Goal: Task Accomplishment & Management: Use online tool/utility

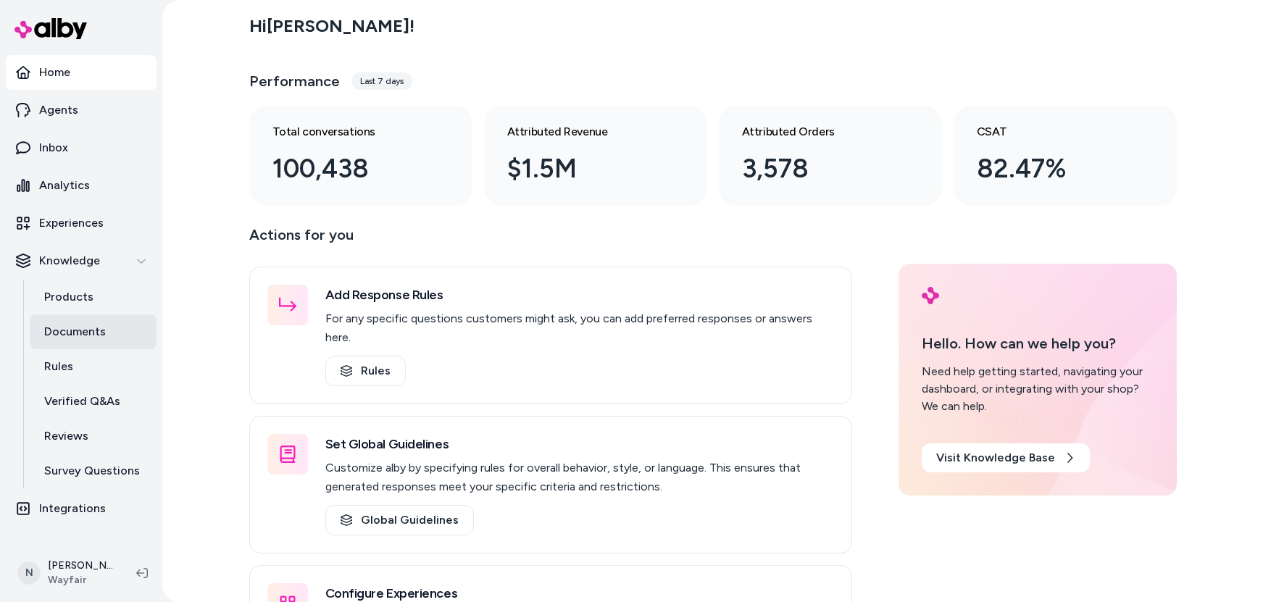
click at [79, 326] on p "Documents" at bounding box center [75, 331] width 62 height 17
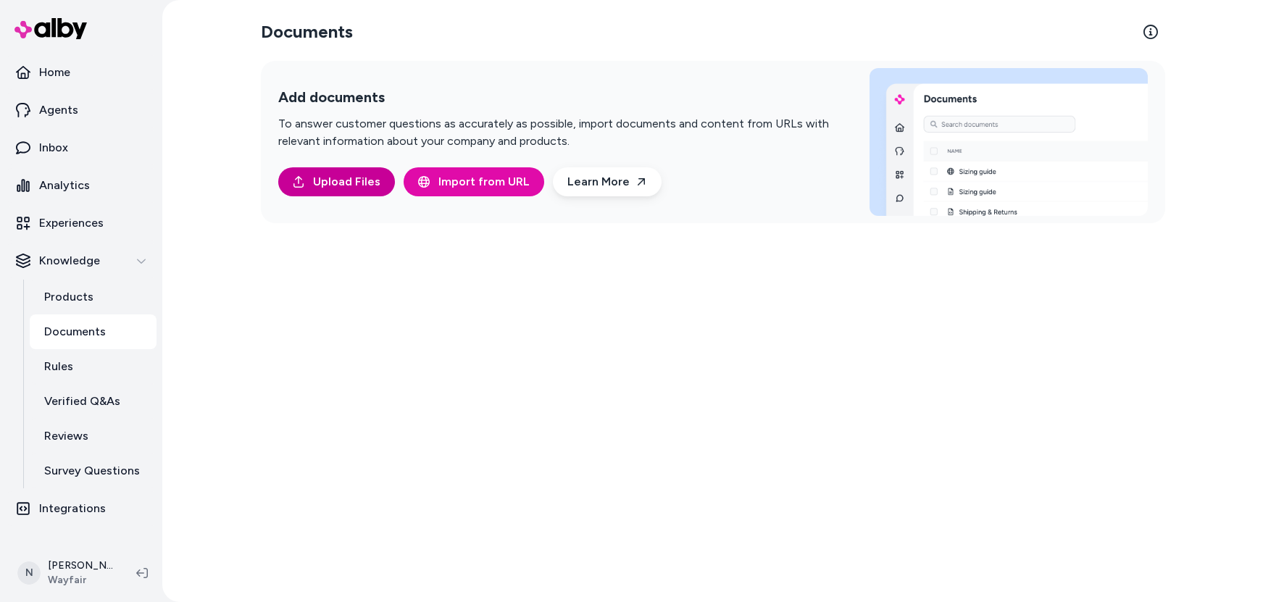
click at [333, 180] on span "Upload Files" at bounding box center [346, 181] width 67 height 17
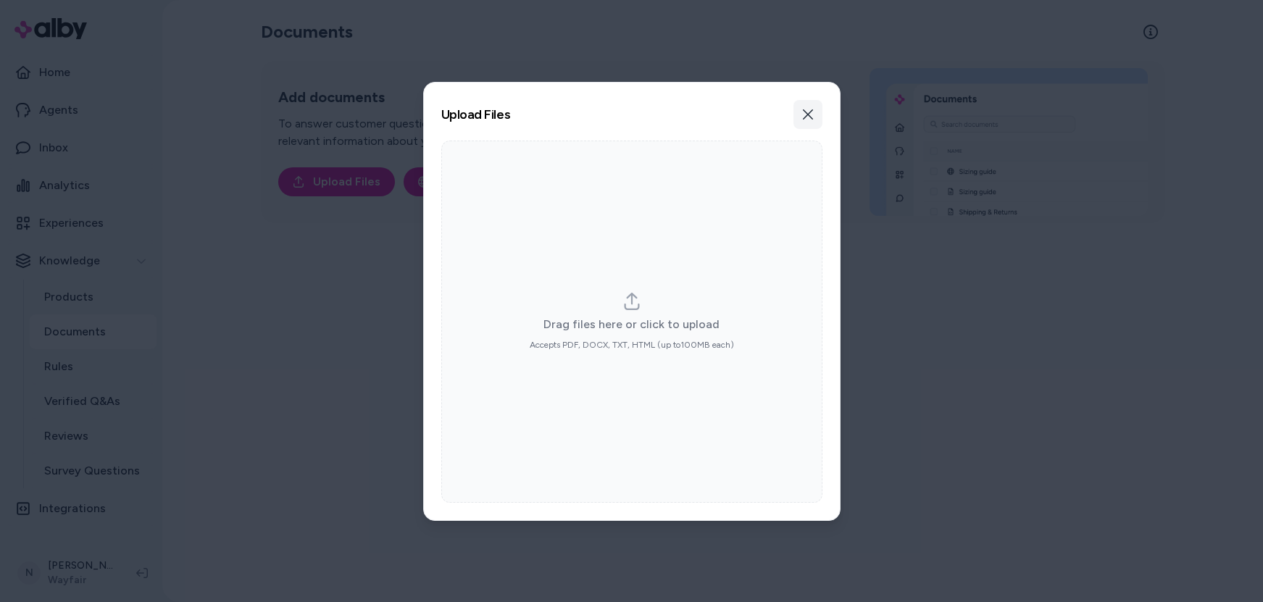
click at [813, 112] on icon "button" at bounding box center [808, 115] width 12 height 12
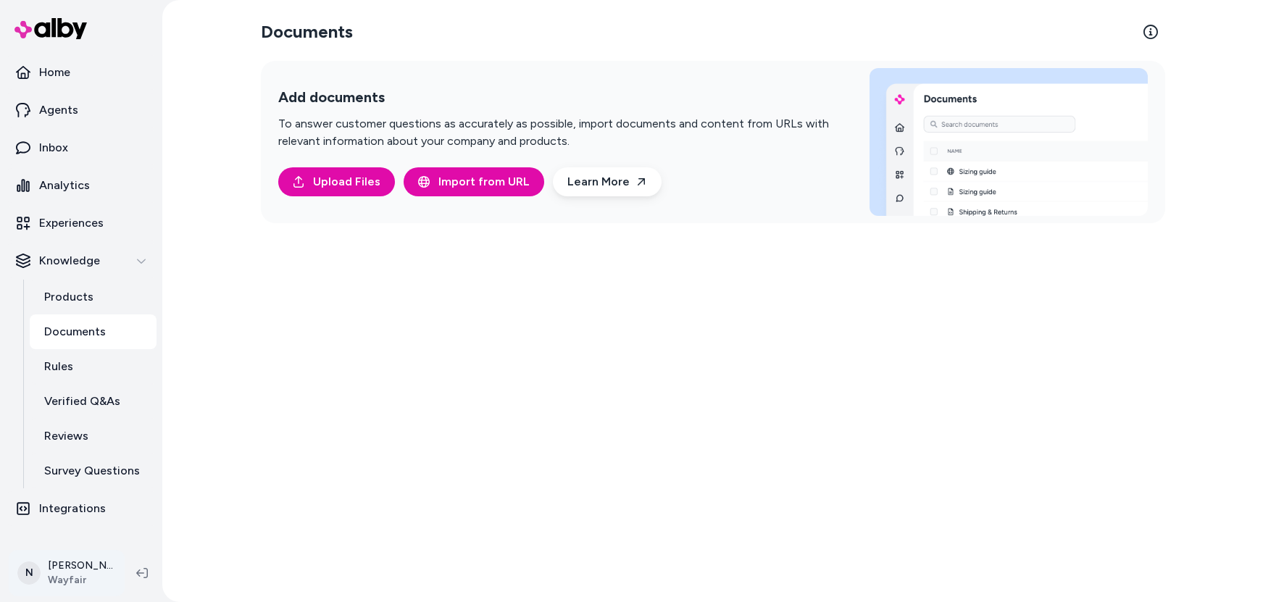
click at [66, 571] on html "Home Agents Inbox Analytics Experiences Knowledge Products Documents Rules Veri…" at bounding box center [631, 301] width 1263 height 602
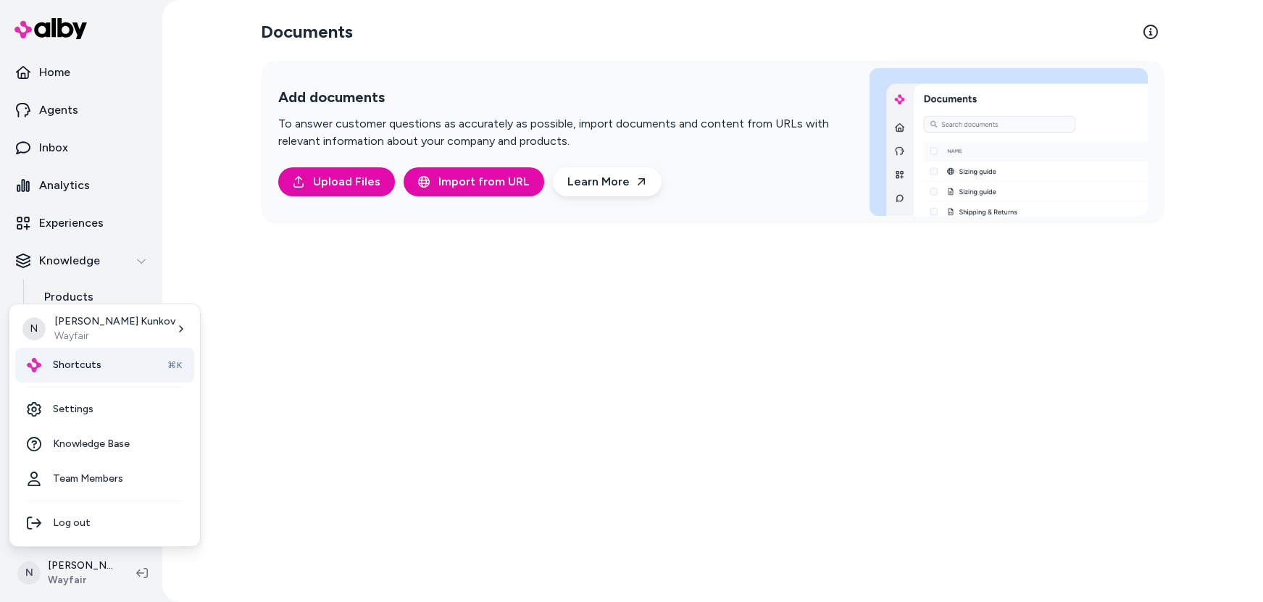
click at [66, 370] on span "Shortcuts" at bounding box center [77, 365] width 49 height 14
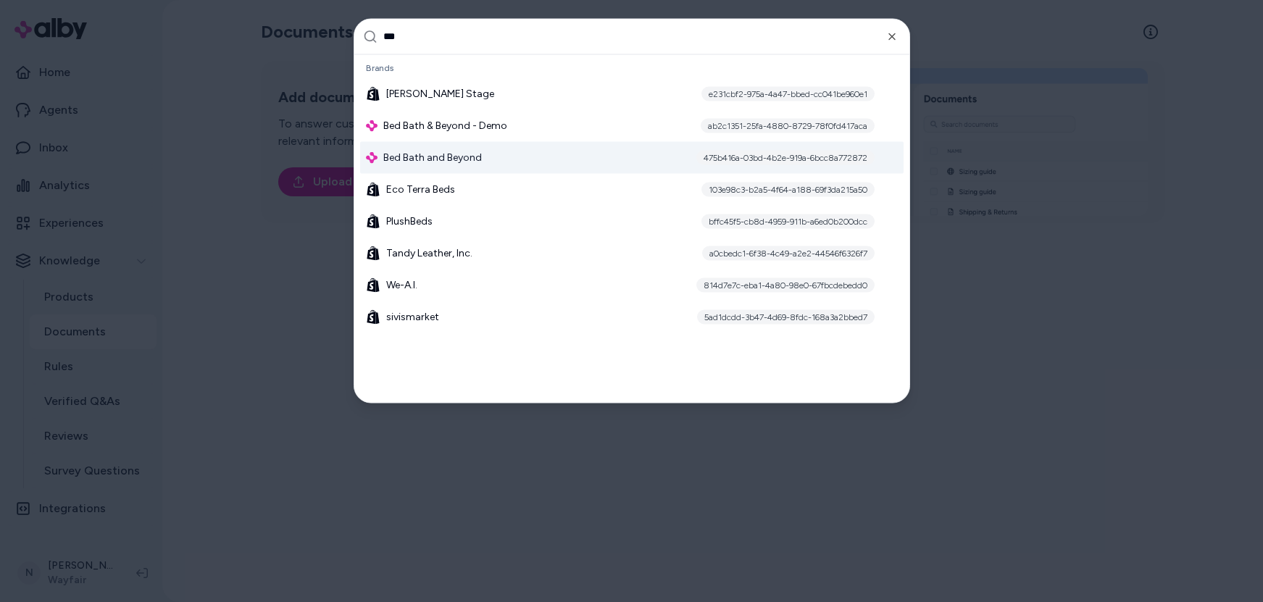
type input "***"
click at [457, 157] on span "Bed Bath and Beyond" at bounding box center [432, 157] width 99 height 14
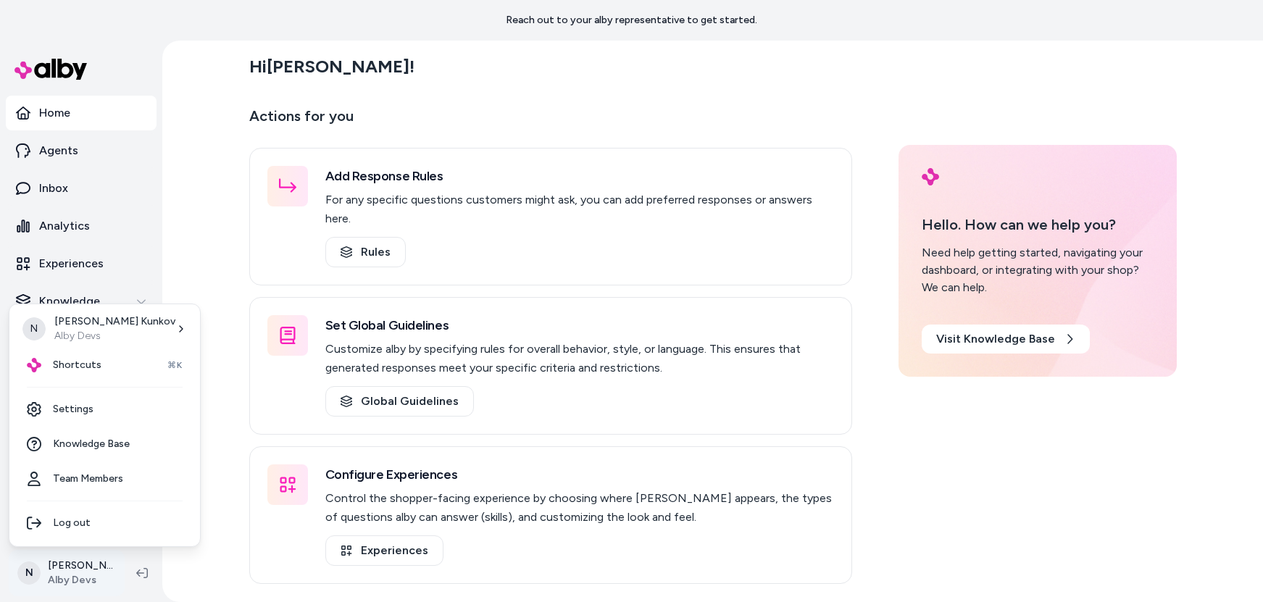
click at [83, 573] on html "Reach out to your alby representative to get started. Home Agents Inbox Analyti…" at bounding box center [631, 301] width 1263 height 602
click at [89, 364] on span "Shortcuts" at bounding box center [77, 365] width 49 height 14
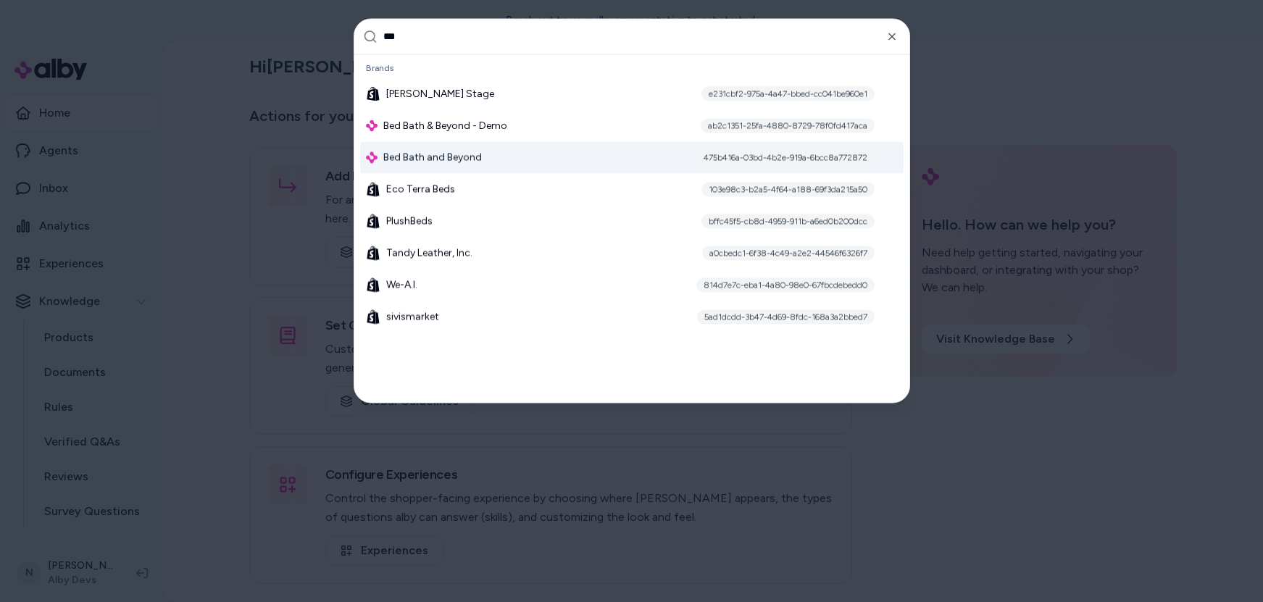
type input "***"
click at [486, 156] on div "Bed Bath and Beyond 475b416a-03bd-4b2e-919a-6bcc8a772872" at bounding box center [631, 157] width 543 height 32
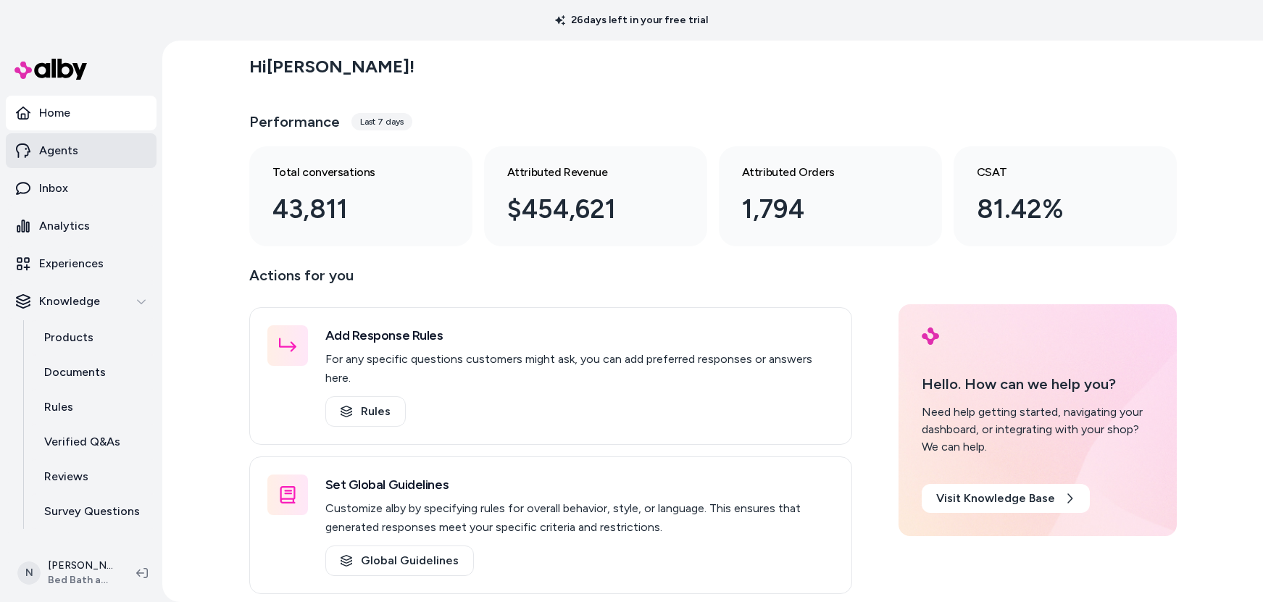
click at [83, 151] on link "Agents" at bounding box center [81, 150] width 151 height 35
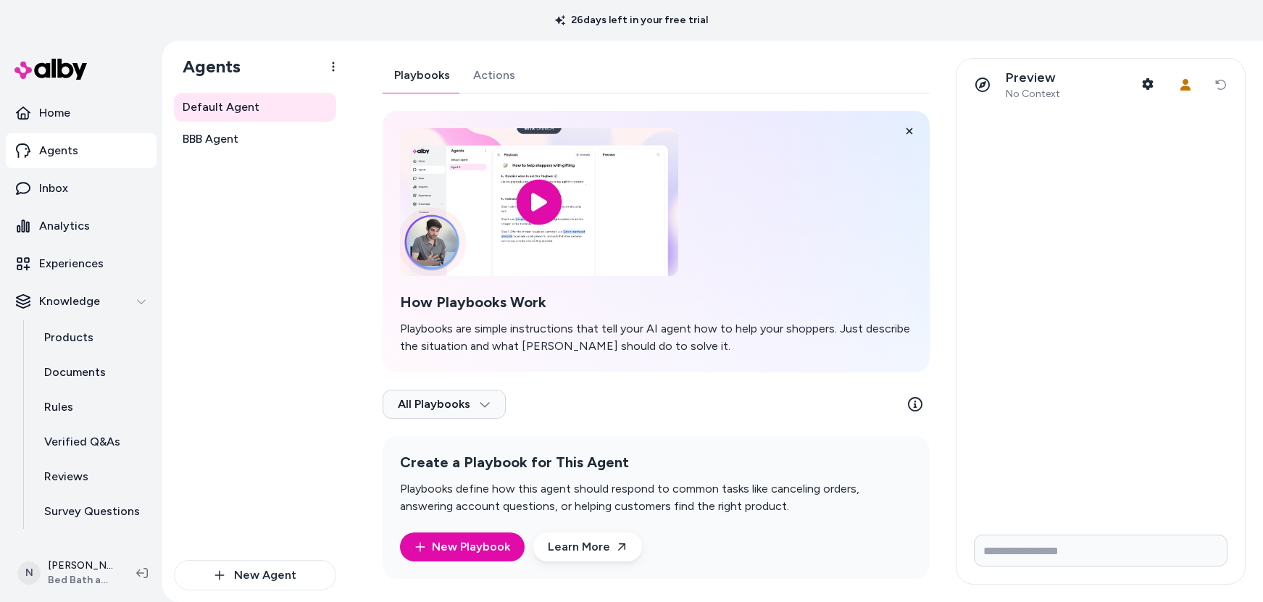
click at [490, 72] on link "Actions" at bounding box center [494, 75] width 65 height 35
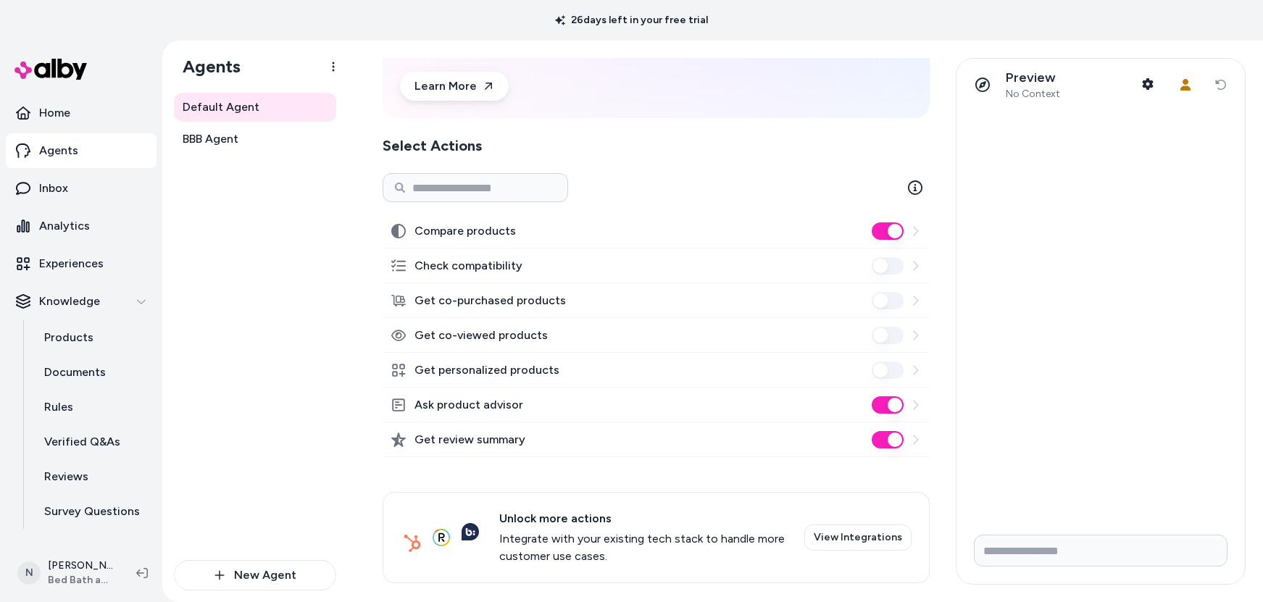
scroll to position [145, 0]
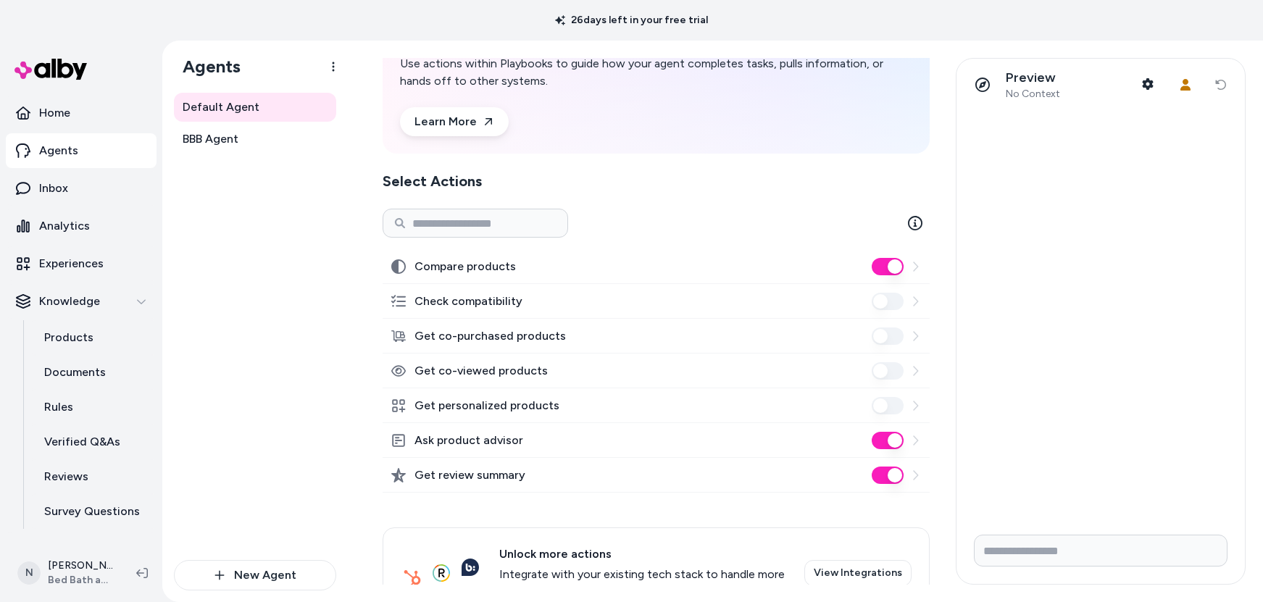
scroll to position [61, 0]
